Goal: Check status: Check status

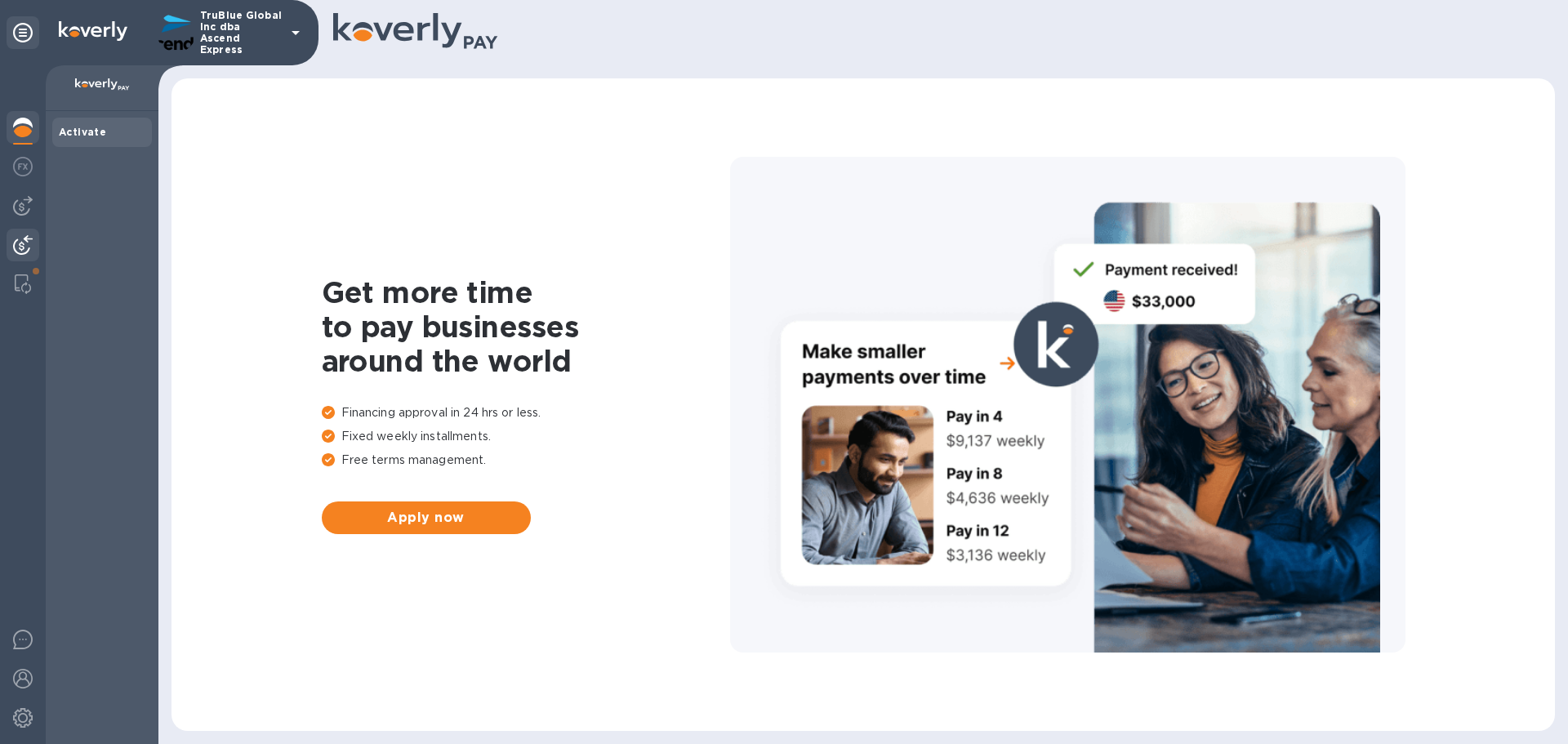
click at [24, 249] on img at bounding box center [22, 245] width 20 height 20
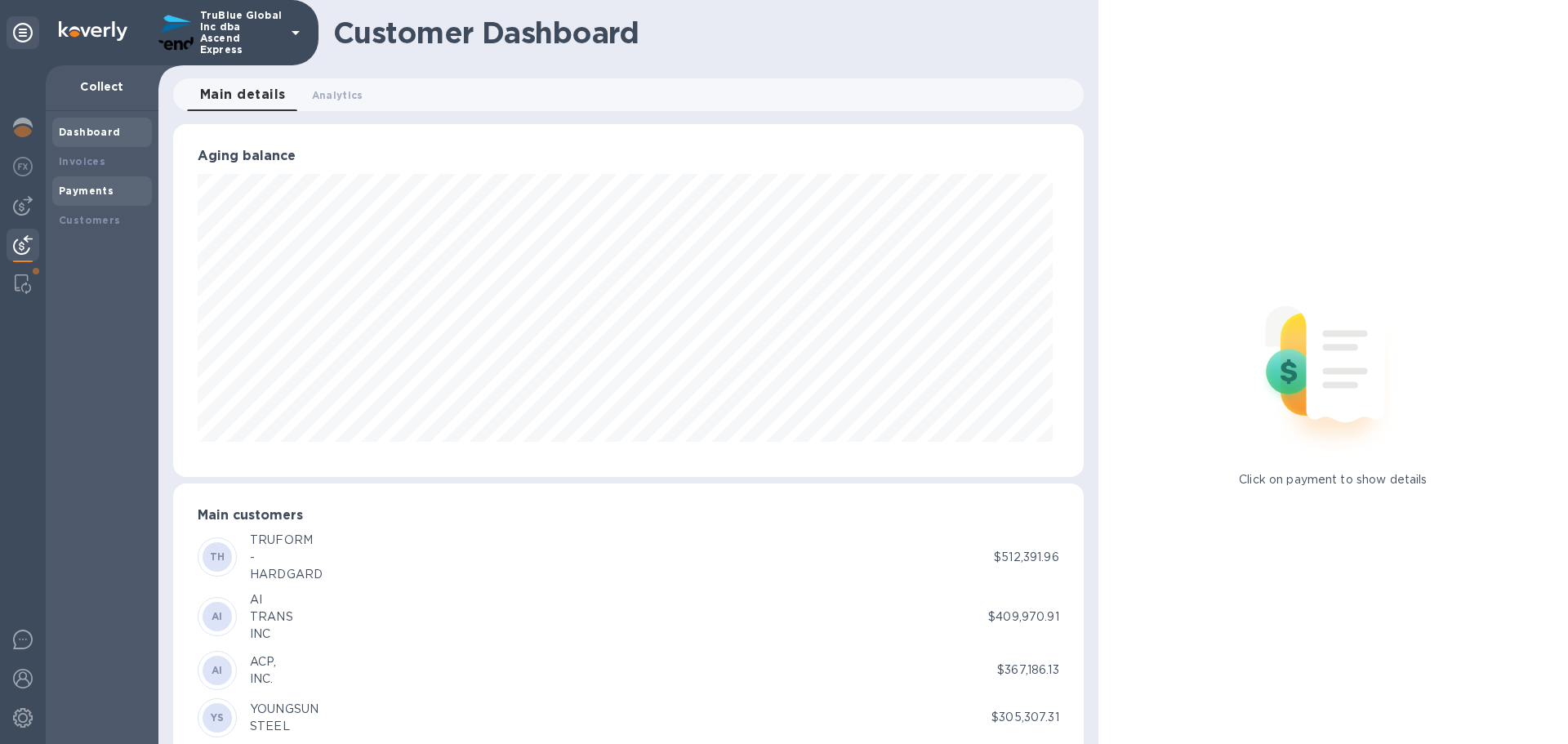
scroll to position [816669, 815675]
click at [82, 197] on div "Payments" at bounding box center [101, 191] width 87 height 16
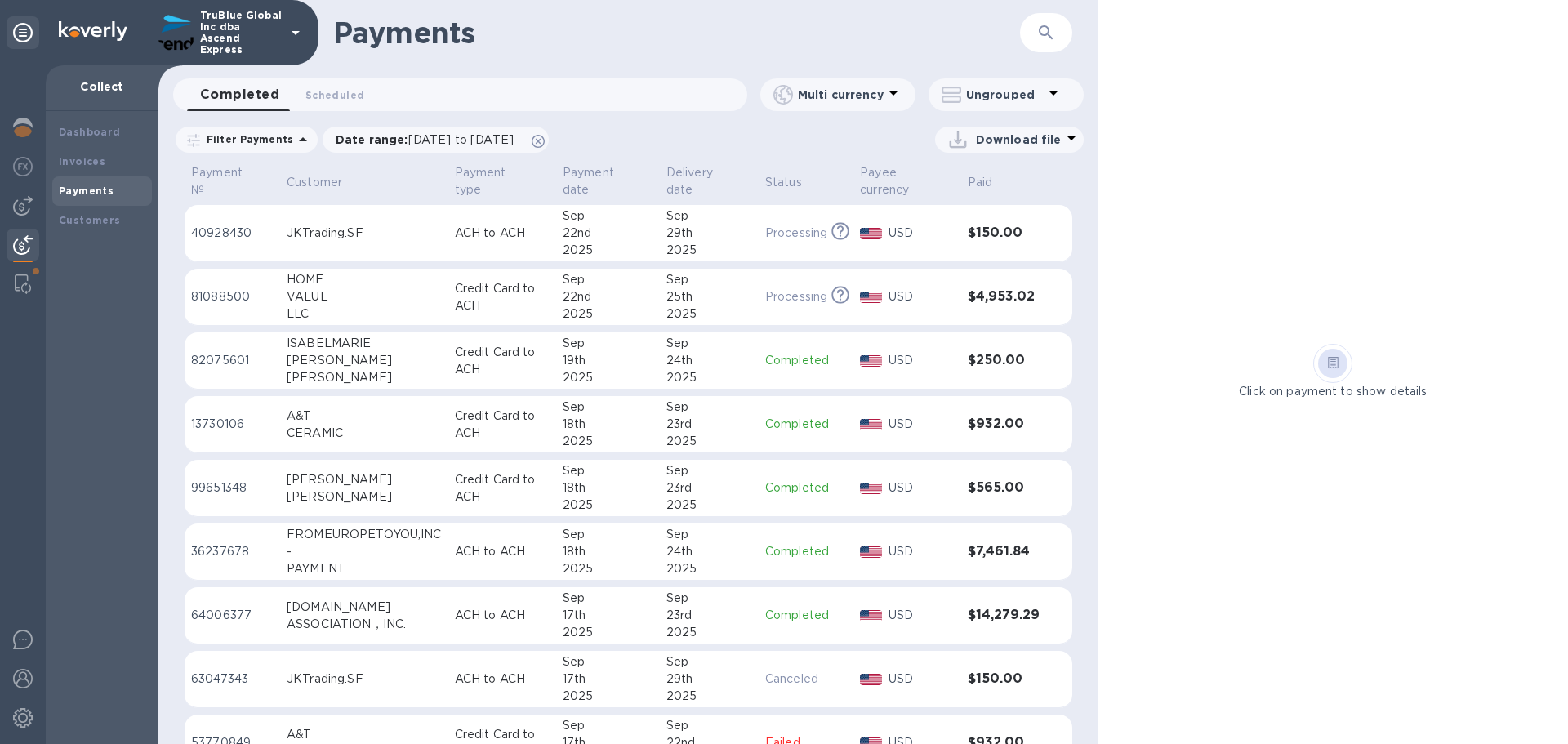
click at [208, 422] on p "13730106" at bounding box center [232, 424] width 83 height 17
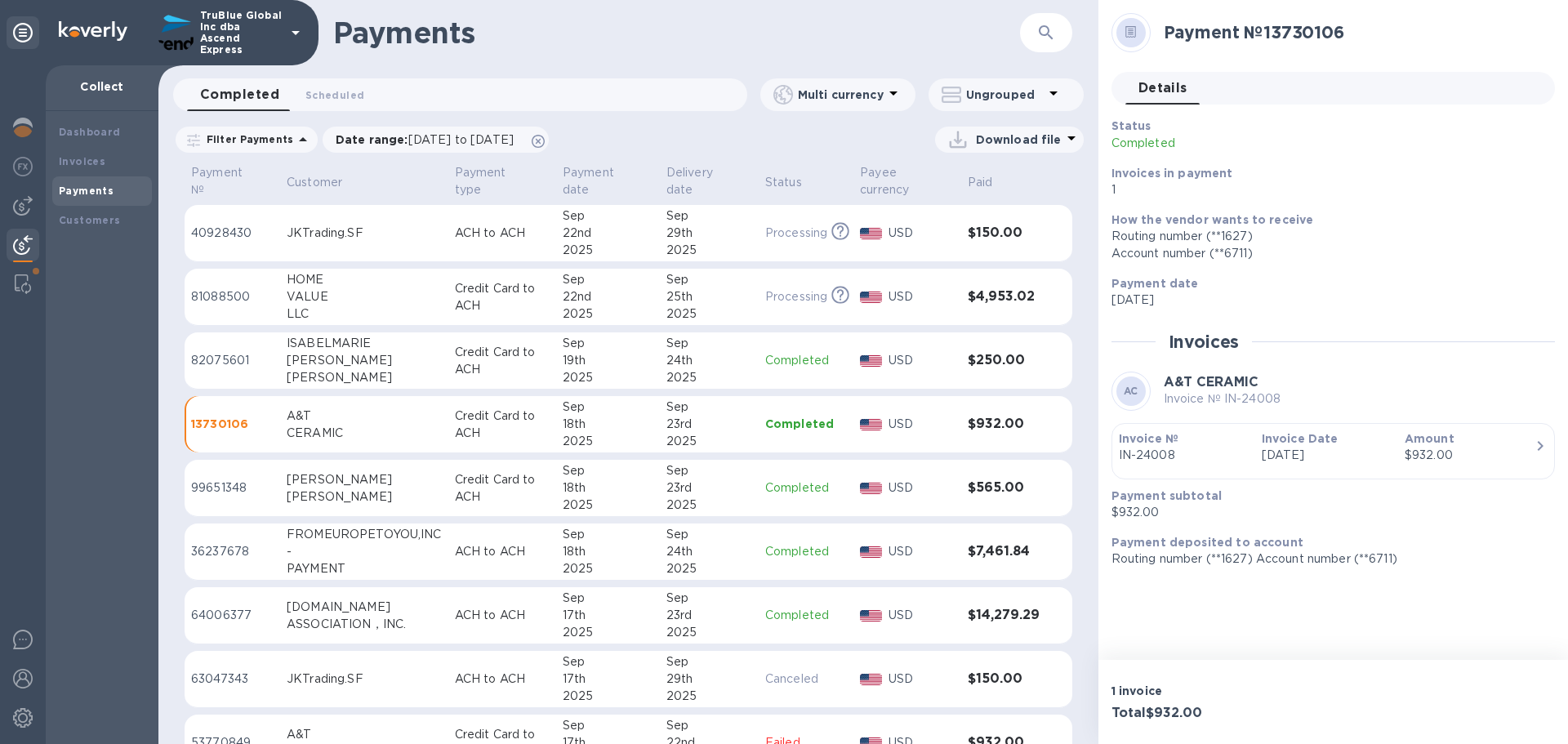
click at [222, 487] on p "99651348" at bounding box center [232, 489] width 83 height 17
